Goal: Transaction & Acquisition: Book appointment/travel/reservation

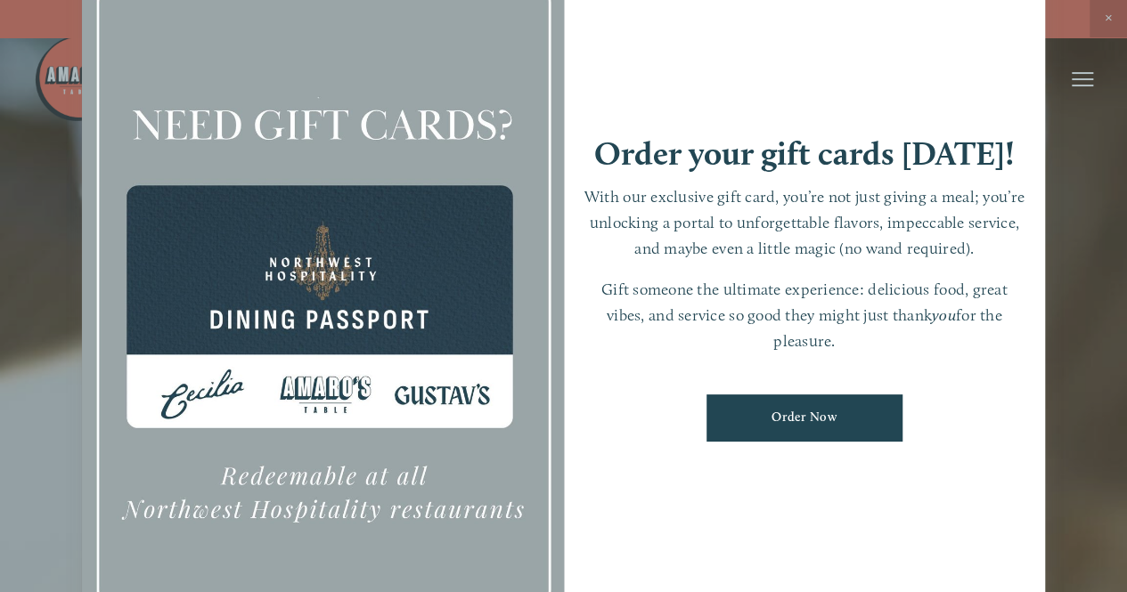
click at [1108, 17] on div at bounding box center [563, 296] width 1127 height 592
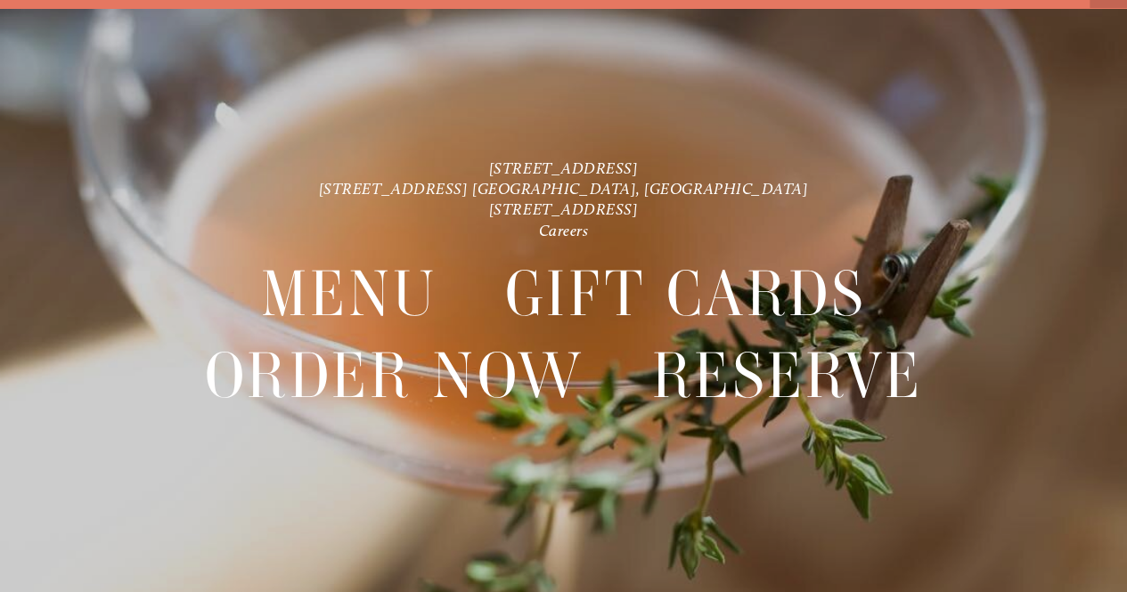
scroll to position [37, 0]
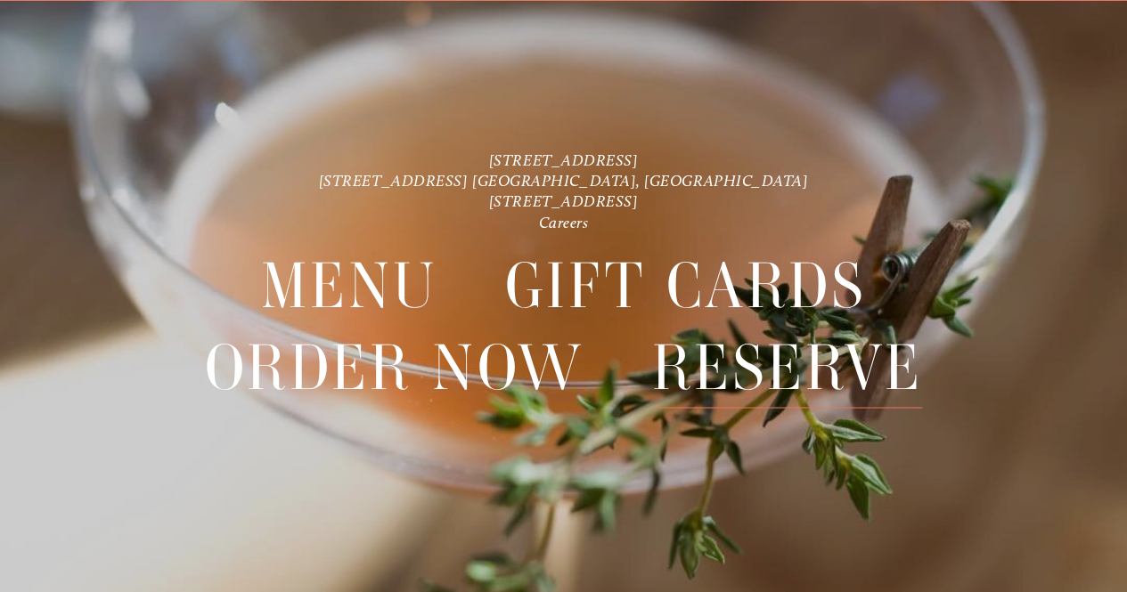
click at [762, 365] on span "Reserve" at bounding box center [787, 368] width 271 height 82
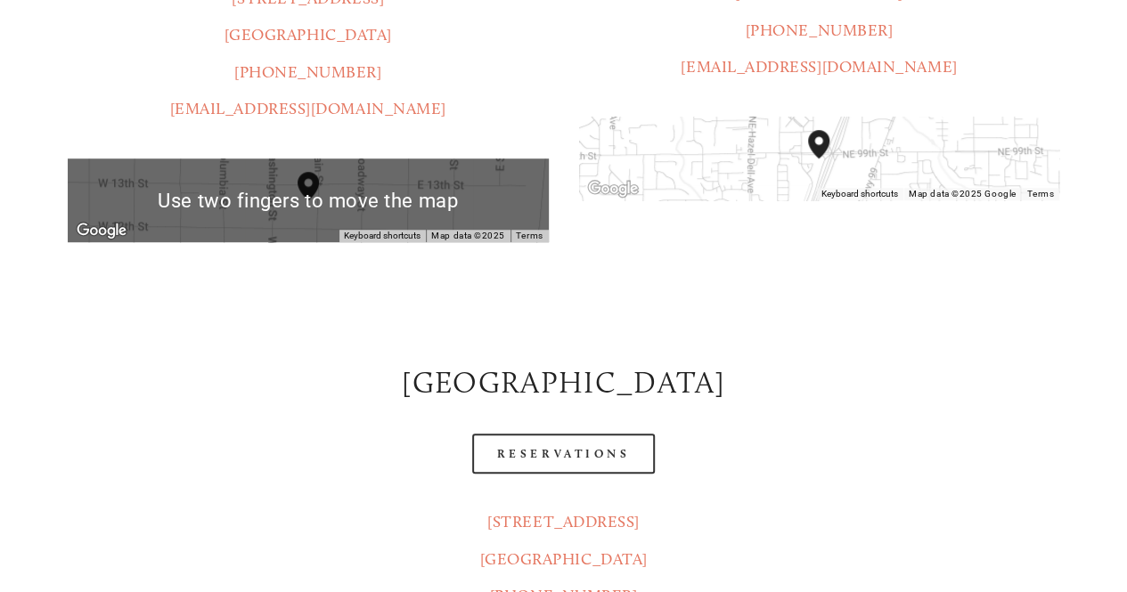
scroll to position [603, 0]
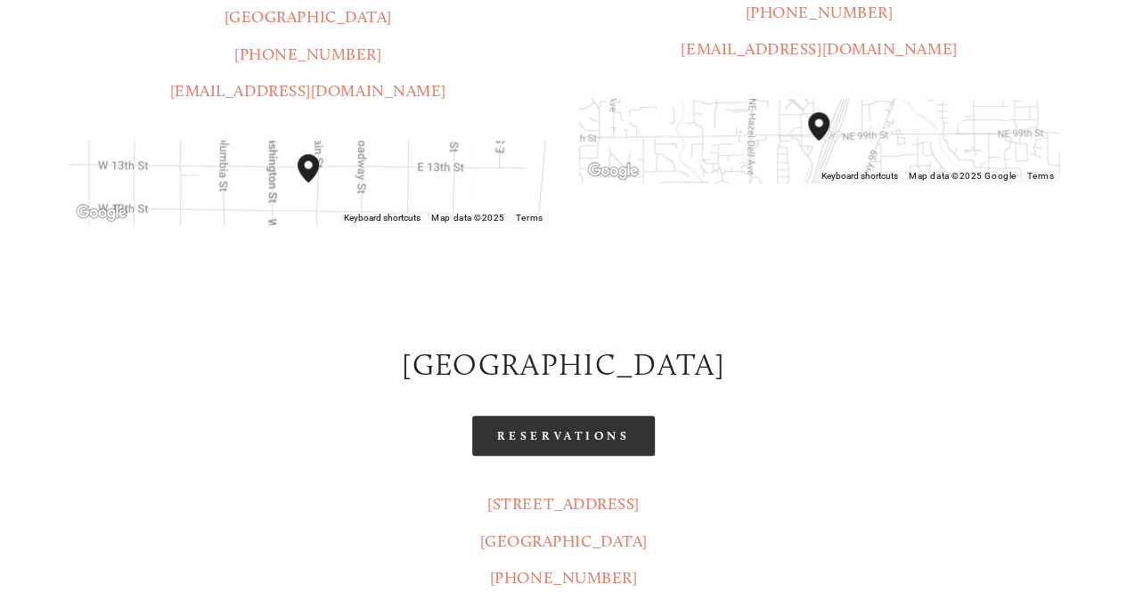
click at [588, 416] on link "Reservations" at bounding box center [563, 436] width 183 height 40
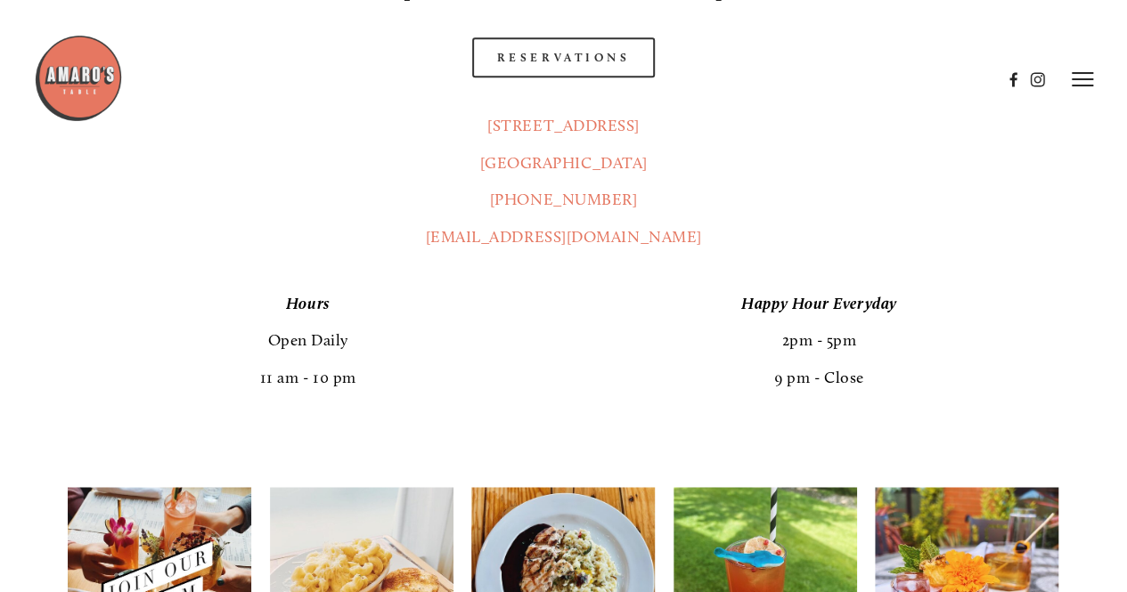
scroll to position [976, 0]
